Goal: Task Accomplishment & Management: Manage account settings

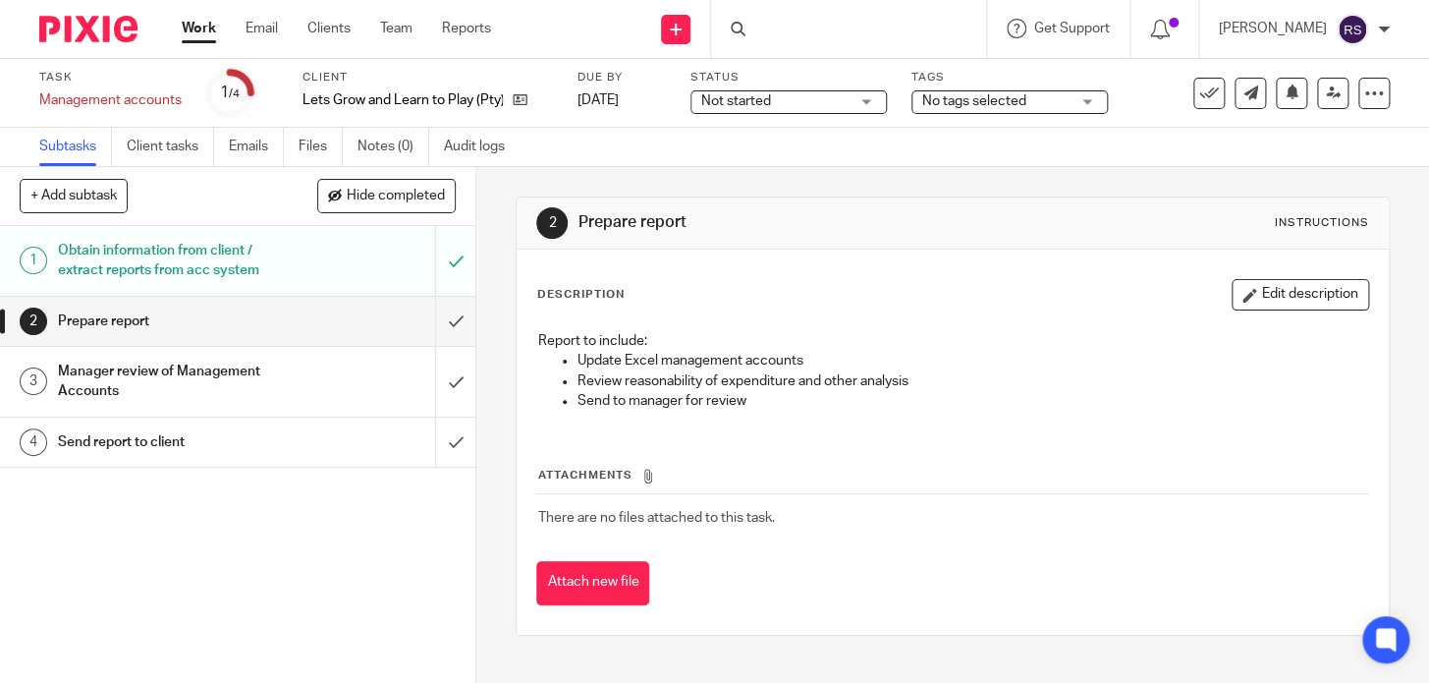
click at [874, 28] on div at bounding box center [848, 29] width 275 height 58
click at [877, 28] on input "Search" at bounding box center [839, 33] width 177 height 18
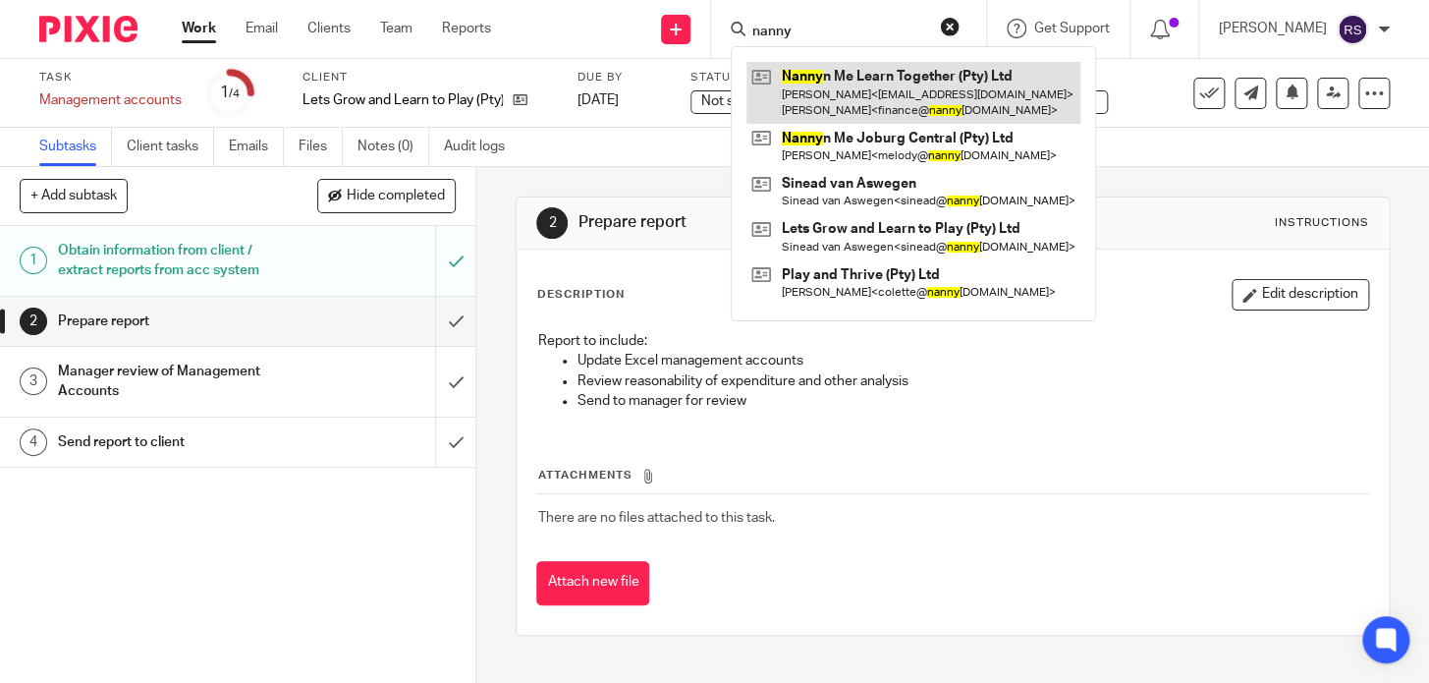
type input "nanny"
click at [921, 95] on link at bounding box center [914, 92] width 334 height 61
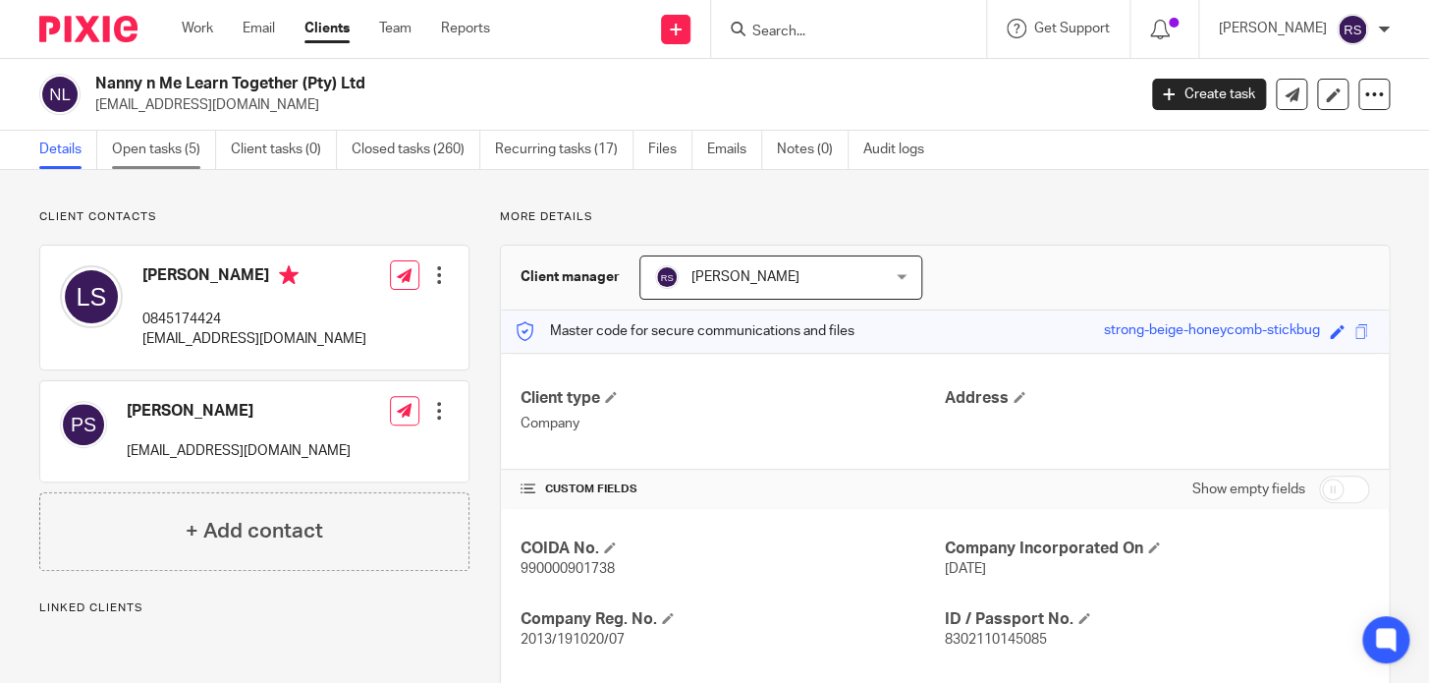
click at [137, 152] on link "Open tasks (5)" at bounding box center [164, 150] width 104 height 38
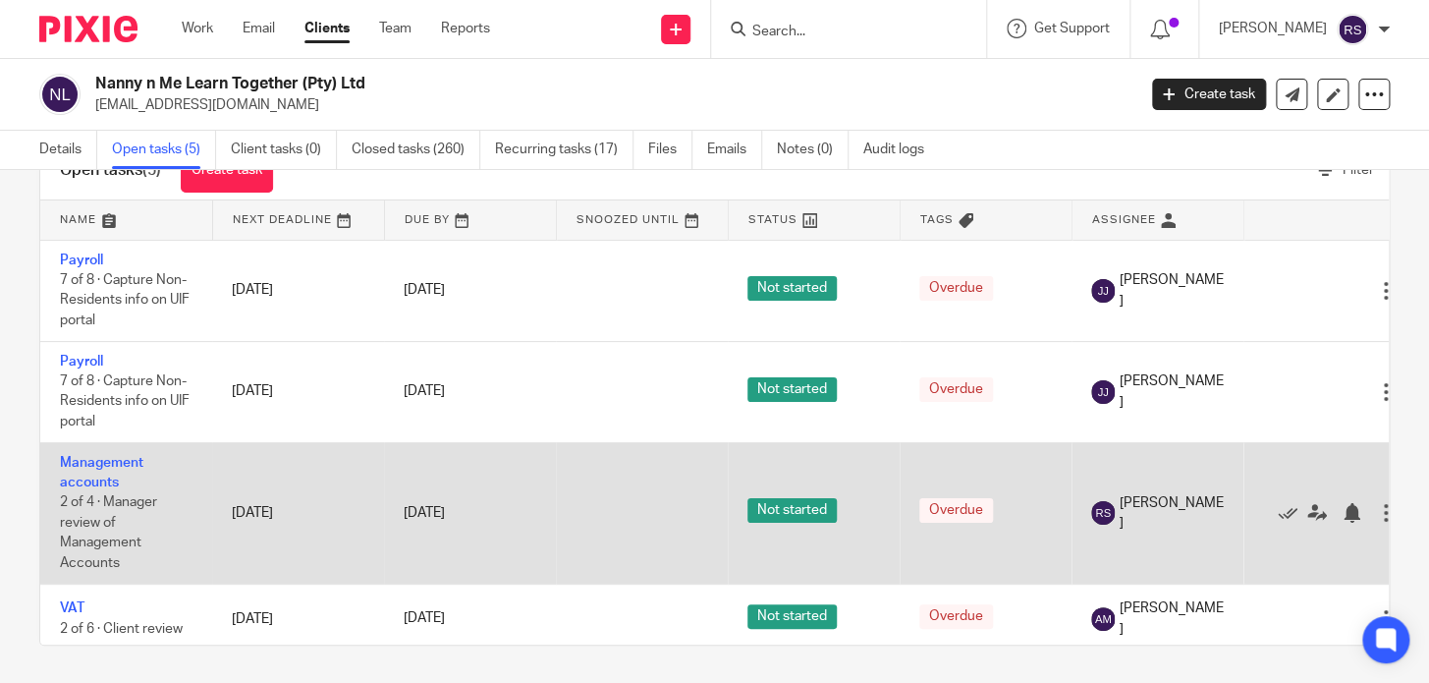
click at [58, 467] on td "Management accounts 2 of 4 · Manager review of Management Accounts" at bounding box center [126, 512] width 172 height 141
click at [89, 460] on link "Management accounts" at bounding box center [102, 472] width 84 height 33
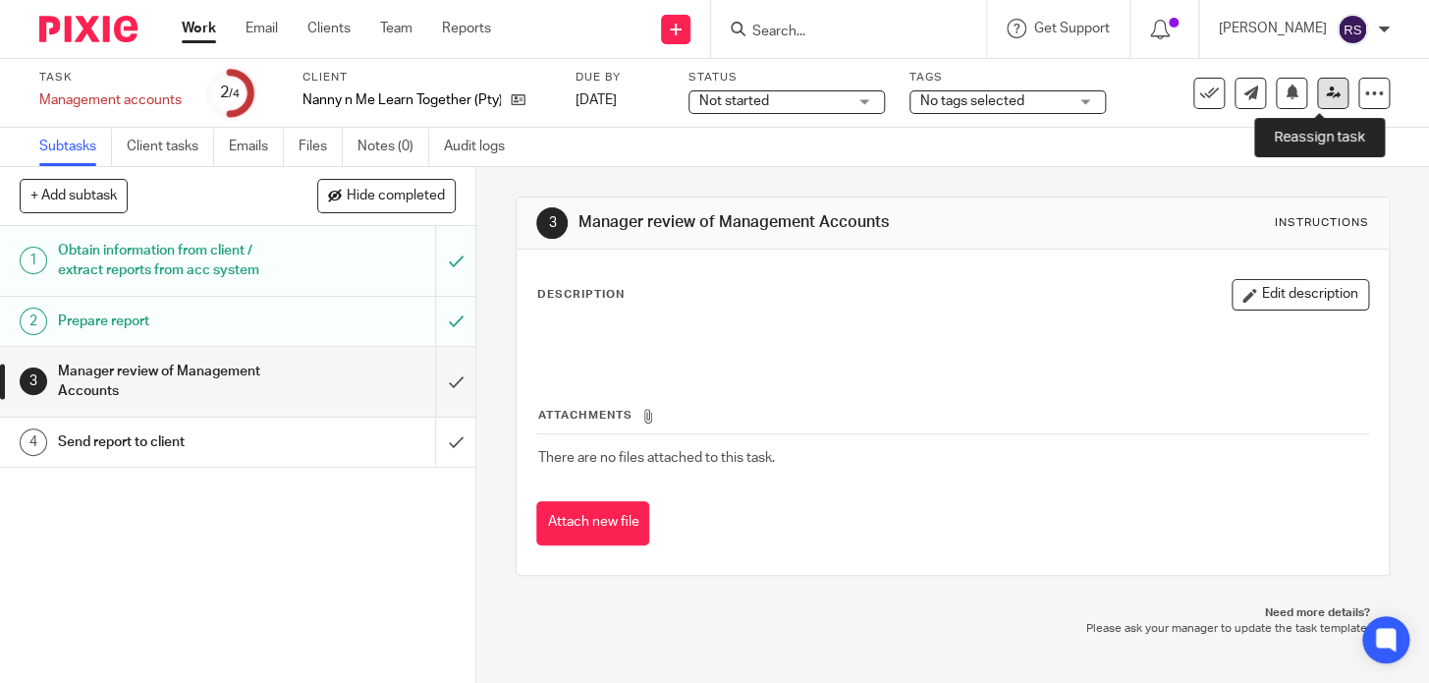
click at [1326, 94] on icon at bounding box center [1333, 92] width 15 height 15
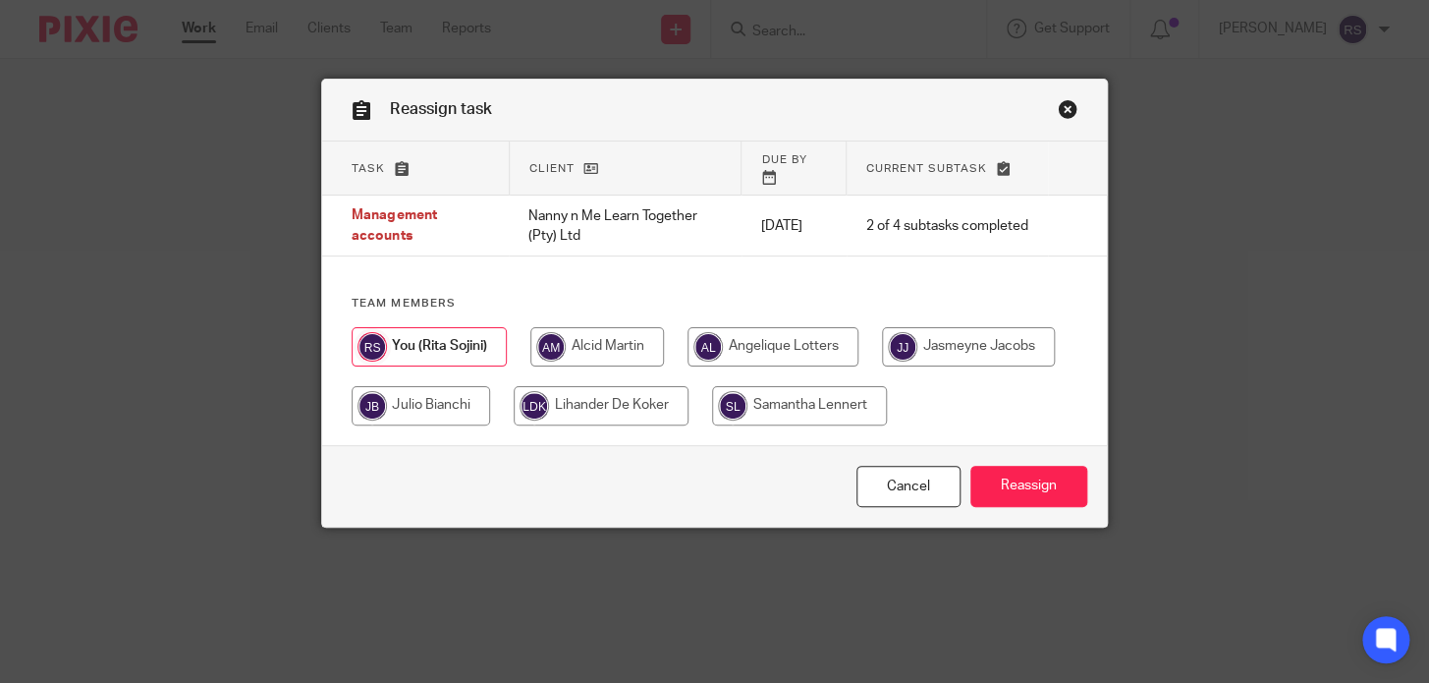
click at [587, 334] on input "radio" at bounding box center [598, 346] width 134 height 39
radio input "true"
click at [1049, 508] on input "Reassign" at bounding box center [1029, 487] width 117 height 42
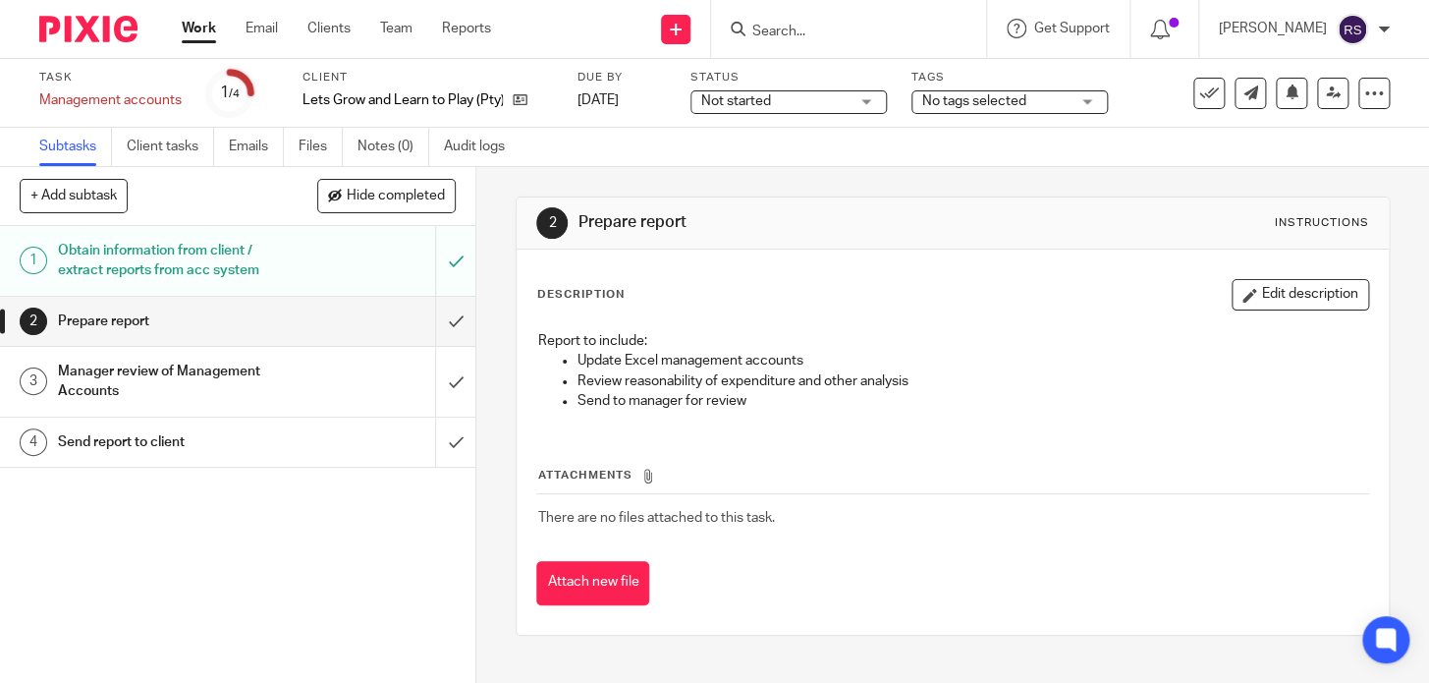
click at [857, 34] on input "Search" at bounding box center [839, 33] width 177 height 18
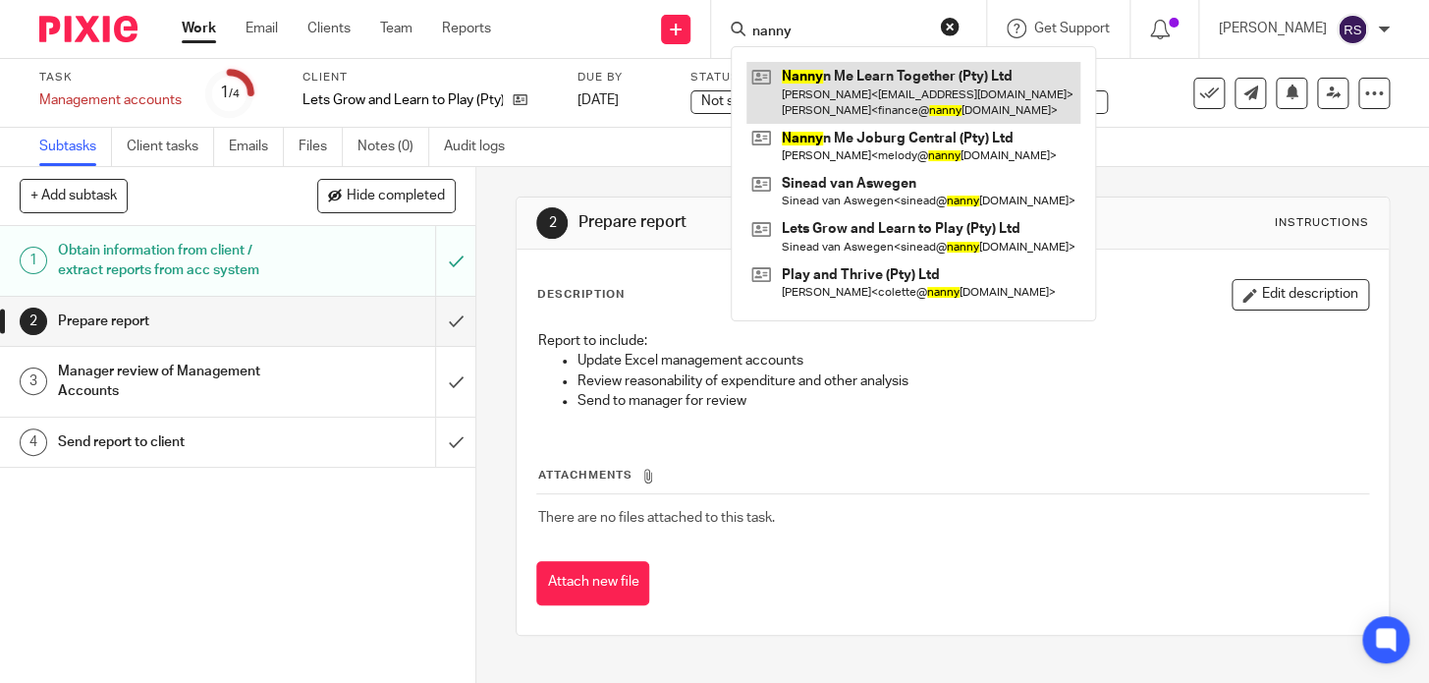
type input "nanny"
click at [903, 87] on link at bounding box center [914, 92] width 334 height 61
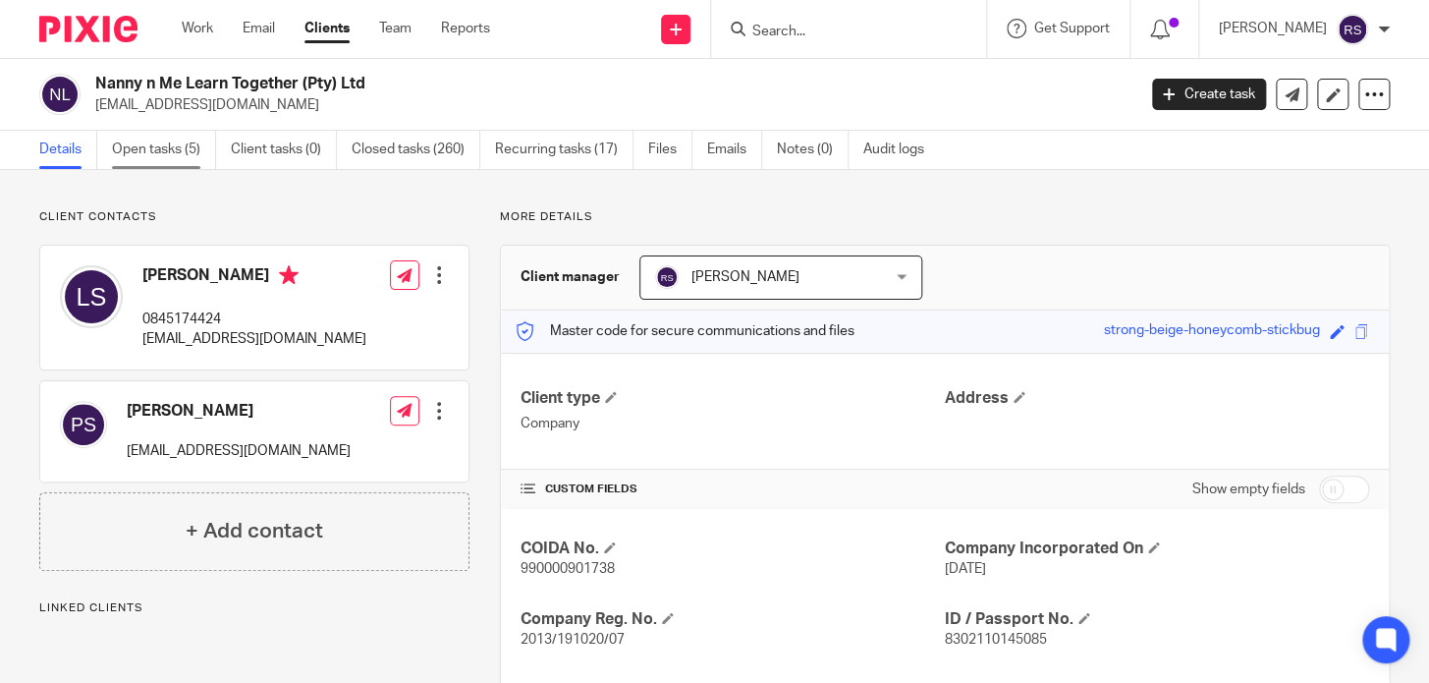
click at [155, 146] on link "Open tasks (5)" at bounding box center [164, 150] width 104 height 38
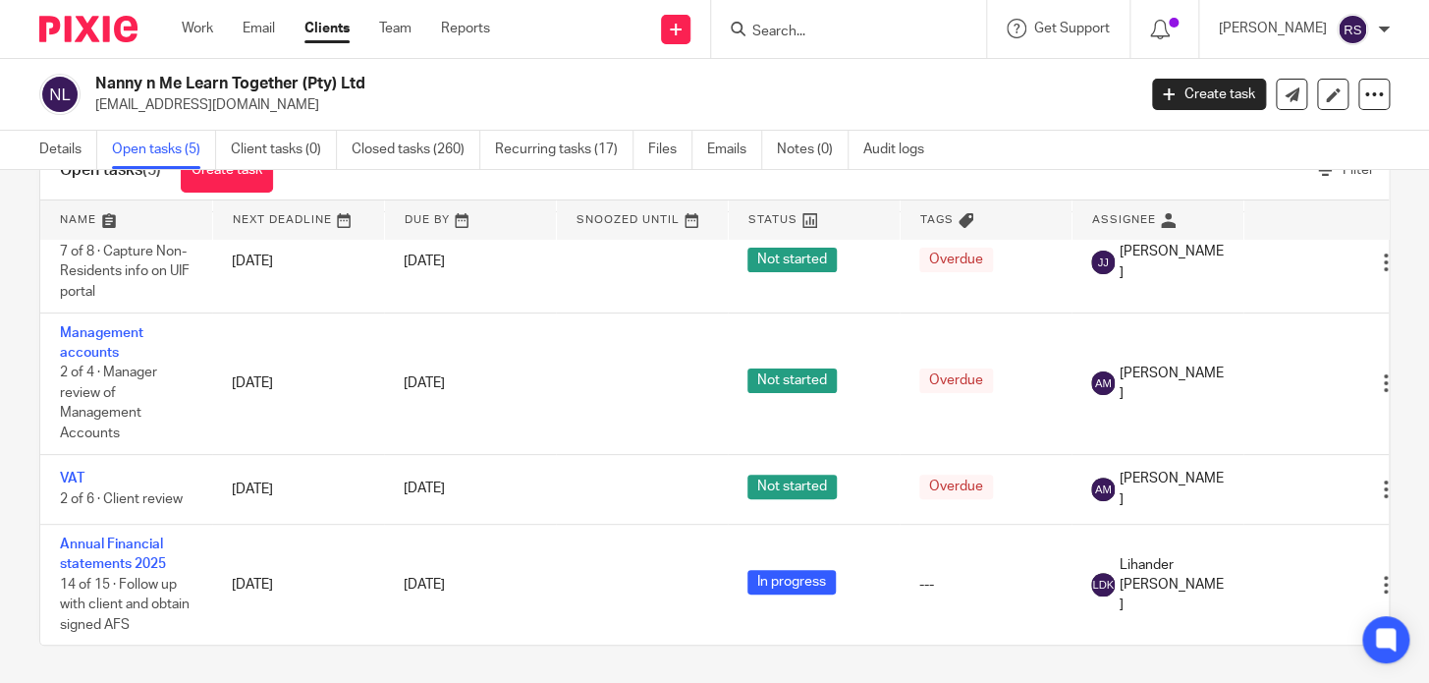
scroll to position [140, 0]
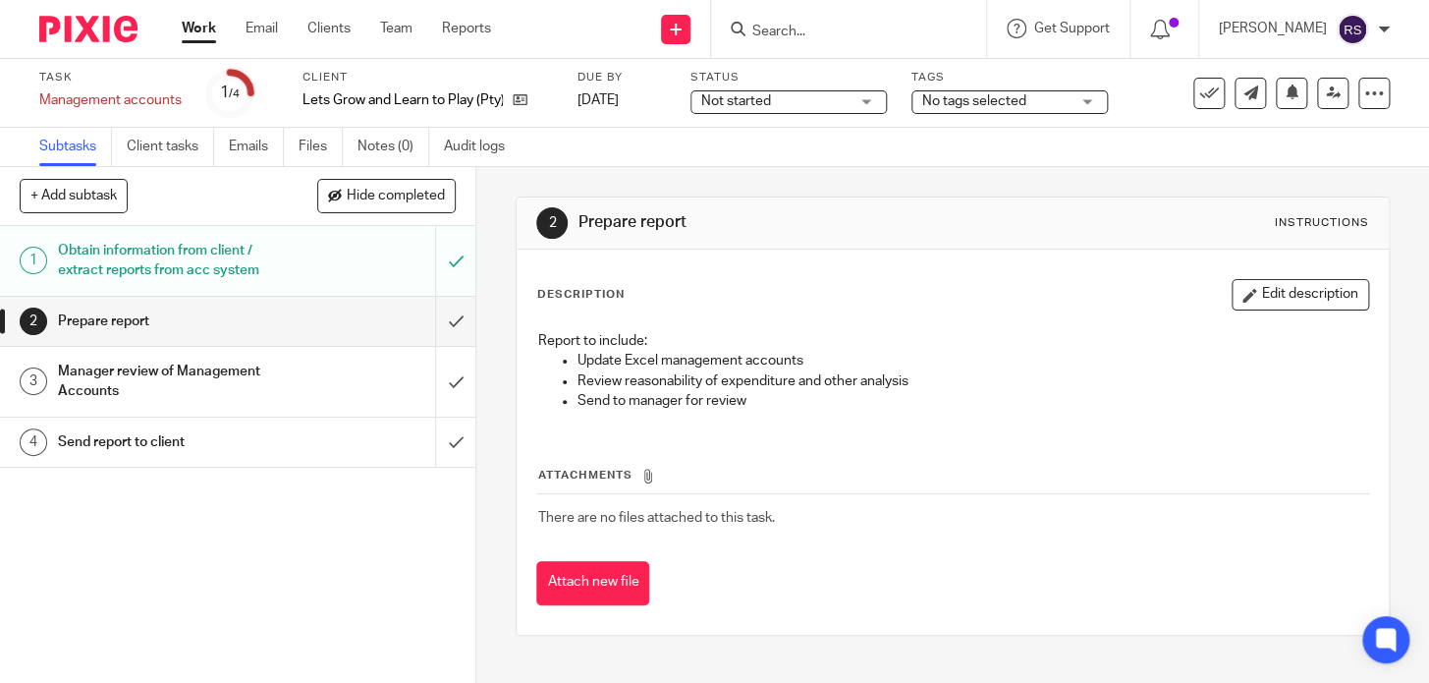
click at [707, 160] on div "Subtasks Client tasks Emails Files Notes (0) Audit logs" at bounding box center [714, 147] width 1429 height 39
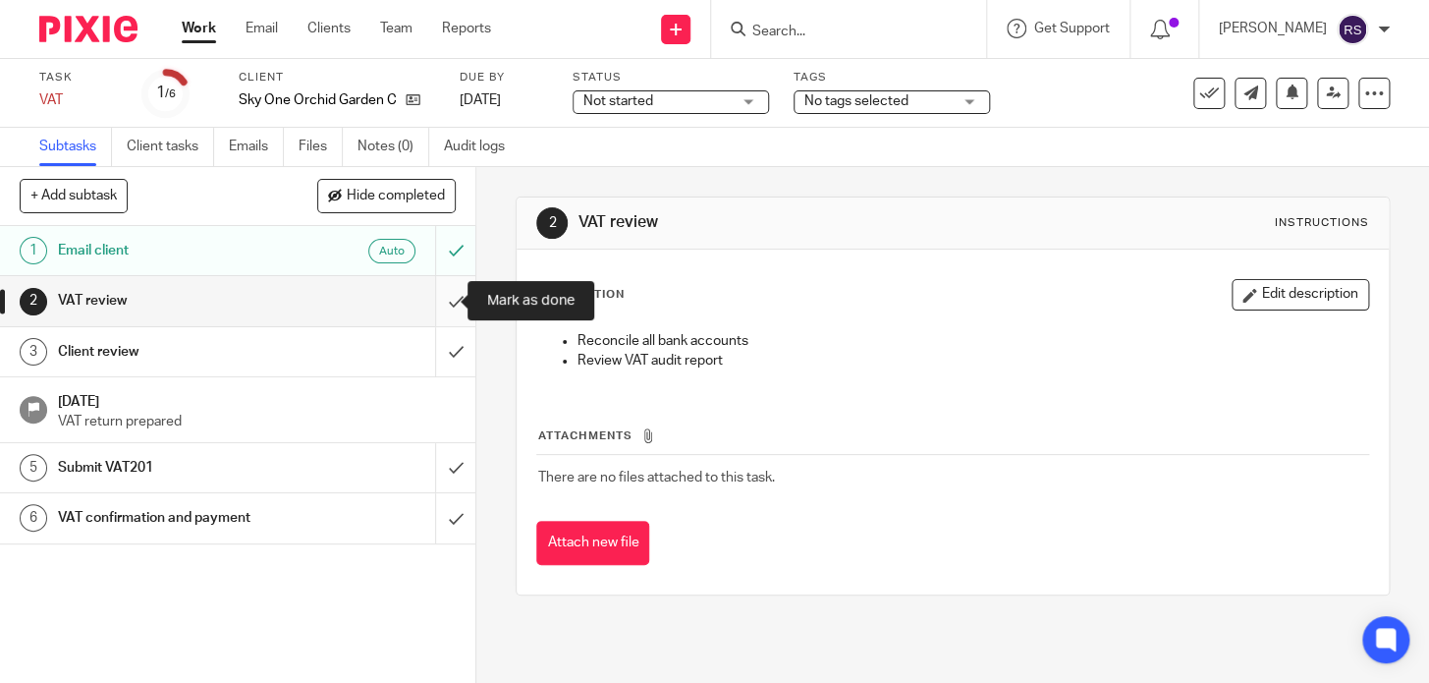
click at [432, 301] on input "submit" at bounding box center [238, 300] width 476 height 49
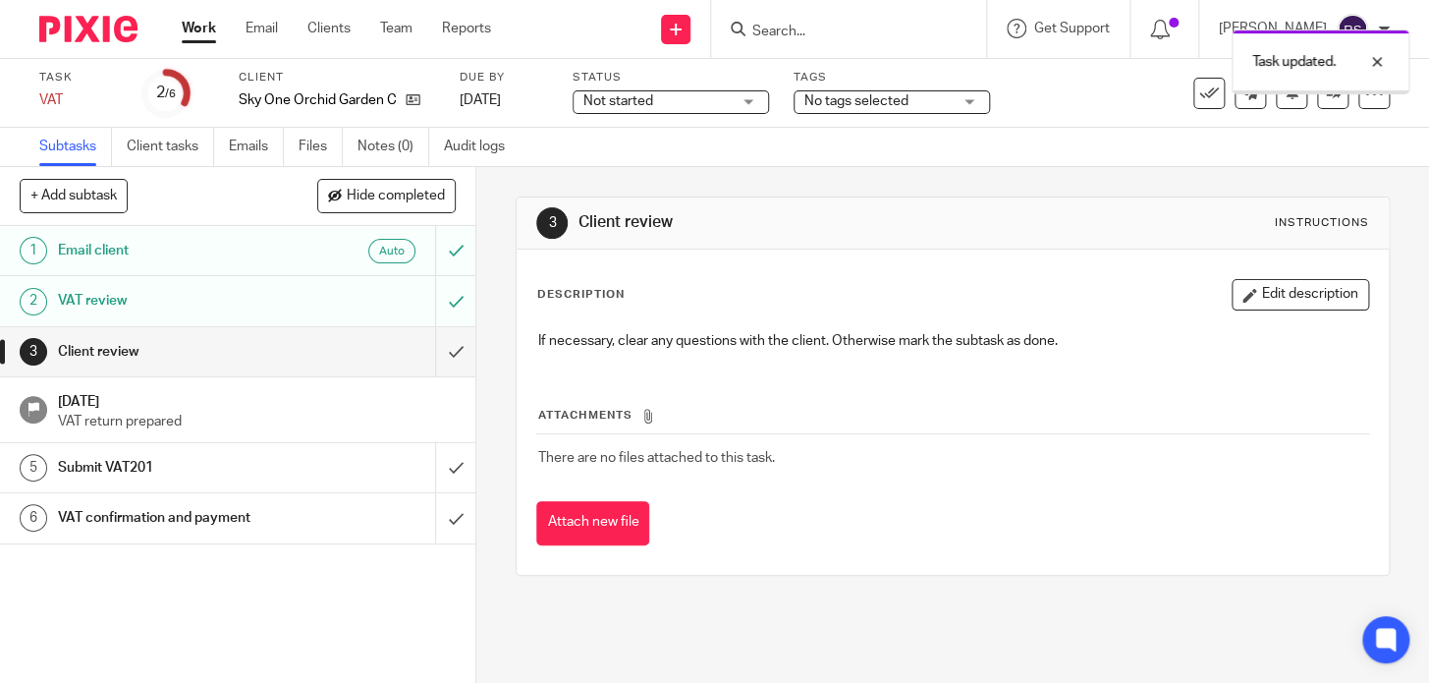
click at [1317, 101] on link at bounding box center [1332, 93] width 31 height 31
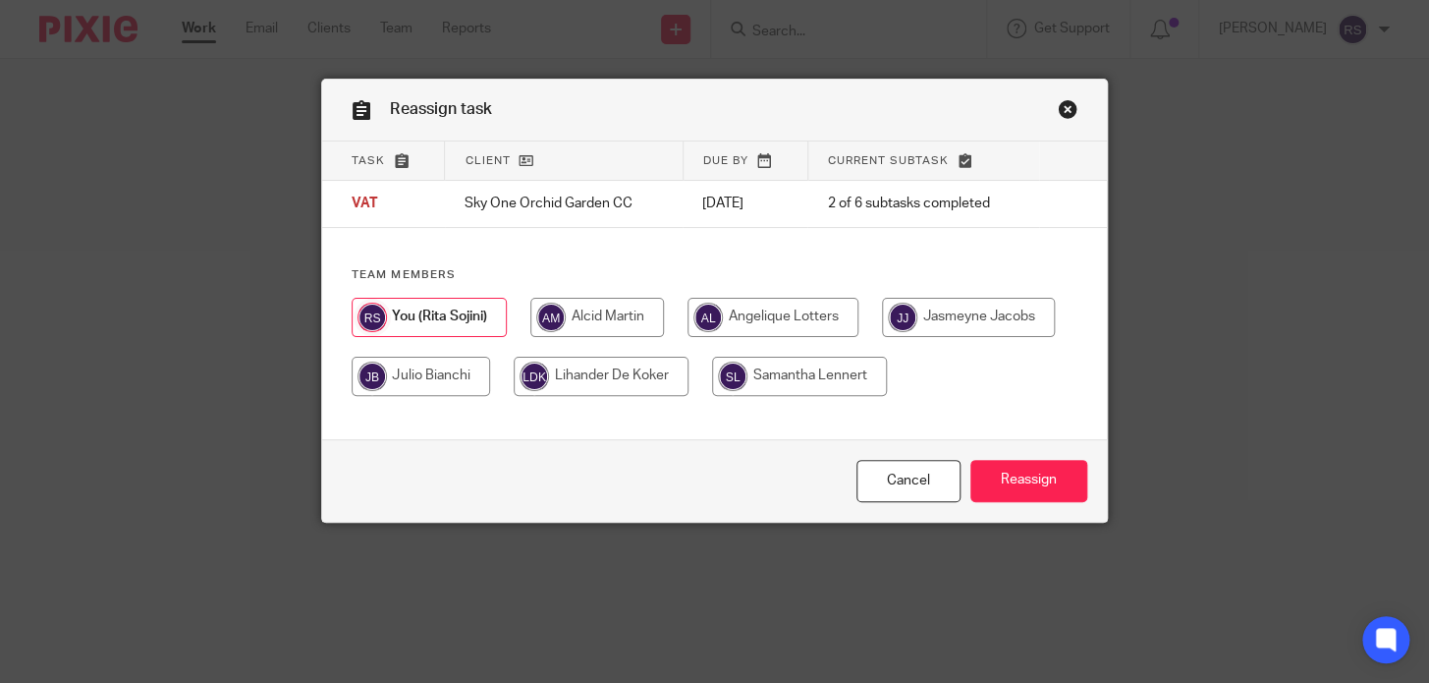
click at [604, 317] on input "radio" at bounding box center [598, 317] width 134 height 39
radio input "true"
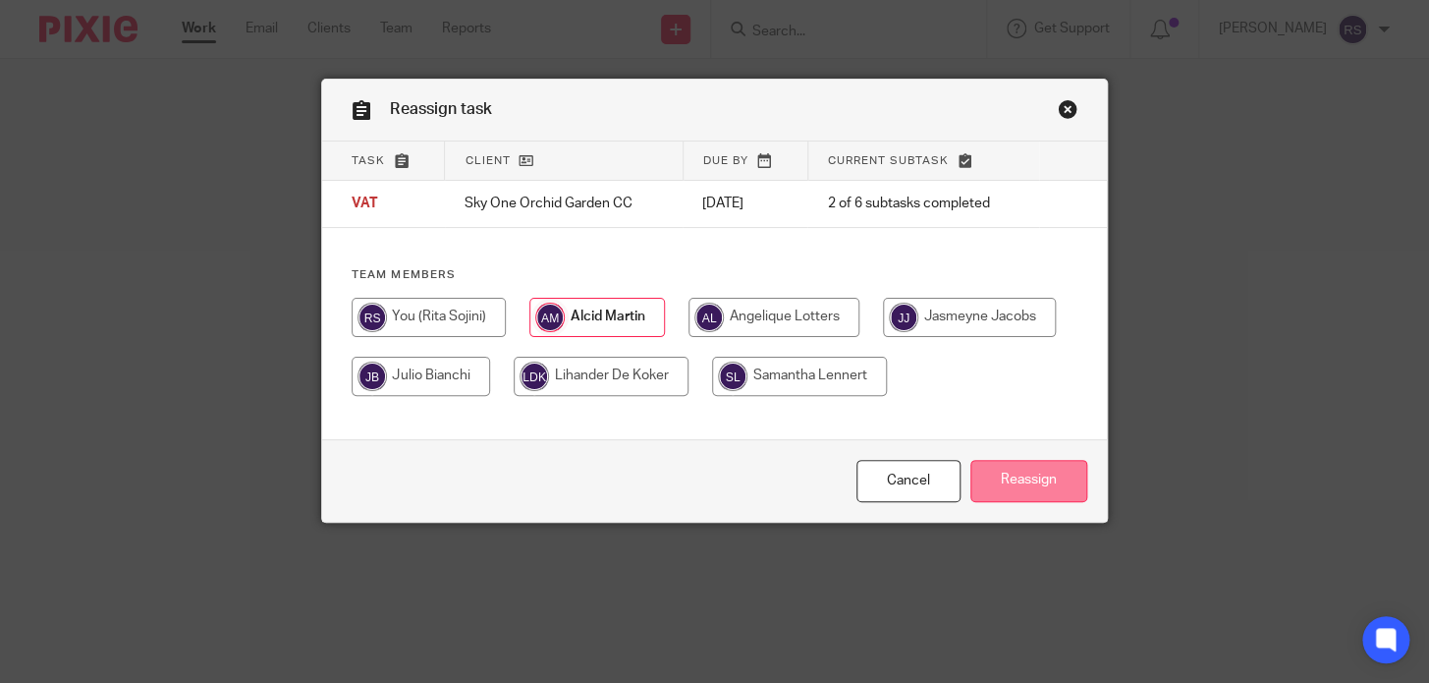
click at [1048, 502] on input "Reassign" at bounding box center [1029, 481] width 117 height 42
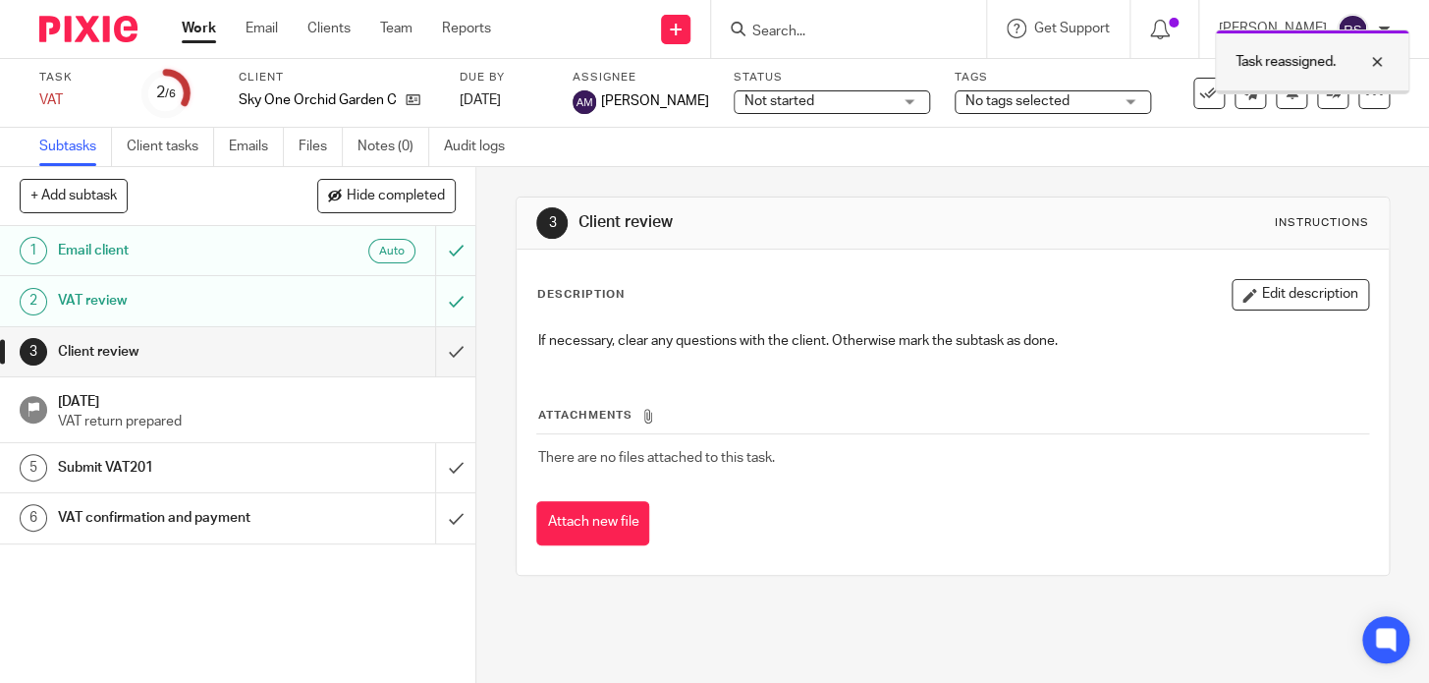
click at [1377, 68] on div at bounding box center [1362, 62] width 53 height 24
